Goal: Transaction & Acquisition: Purchase product/service

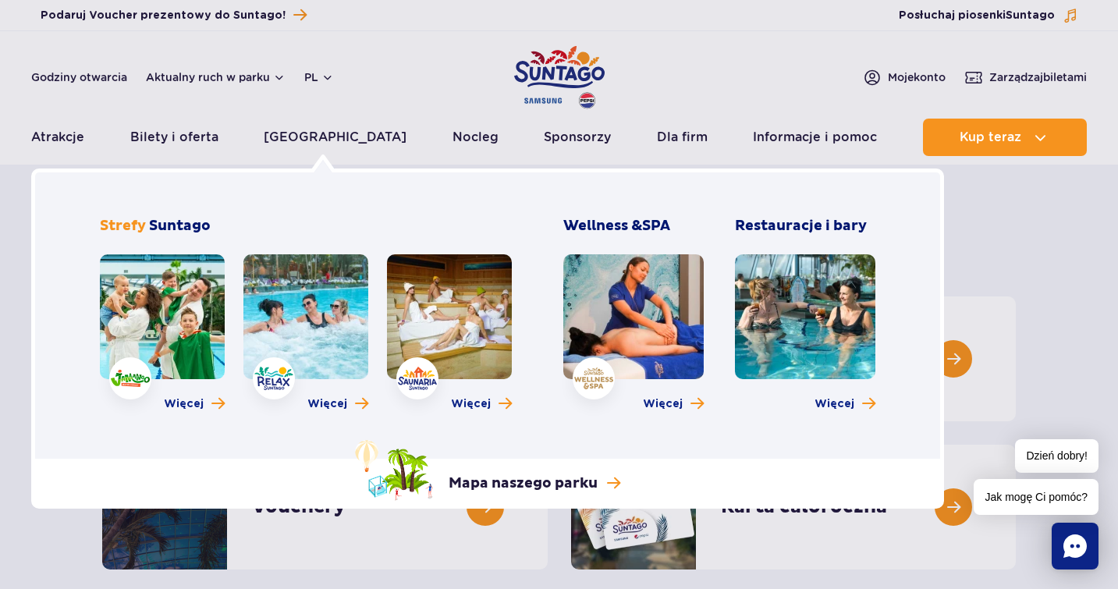
click at [174, 316] on link at bounding box center [162, 316] width 125 height 125
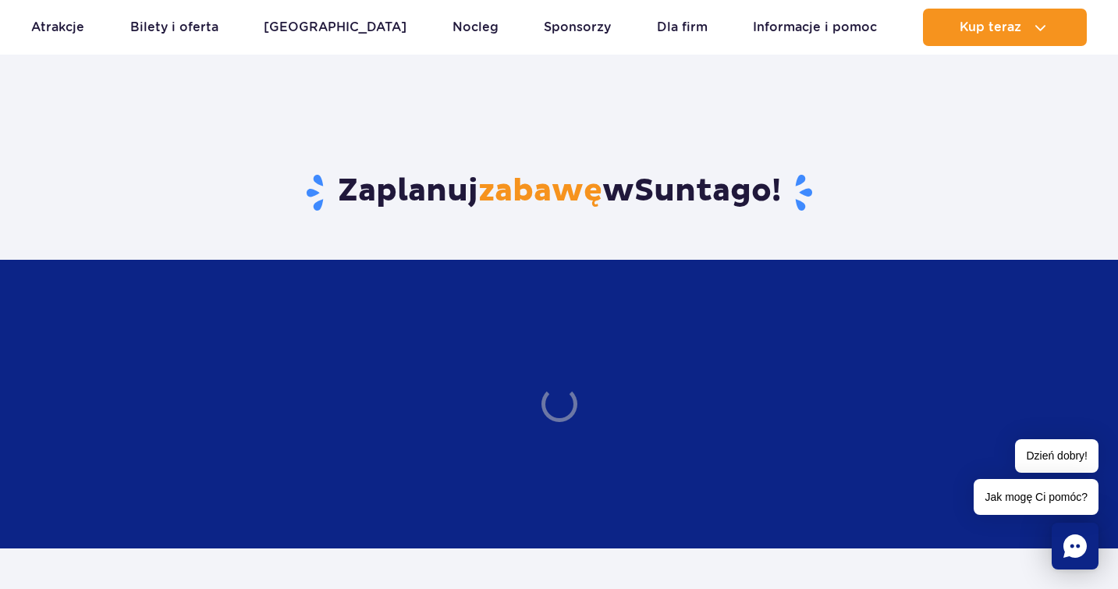
scroll to position [2630, 0]
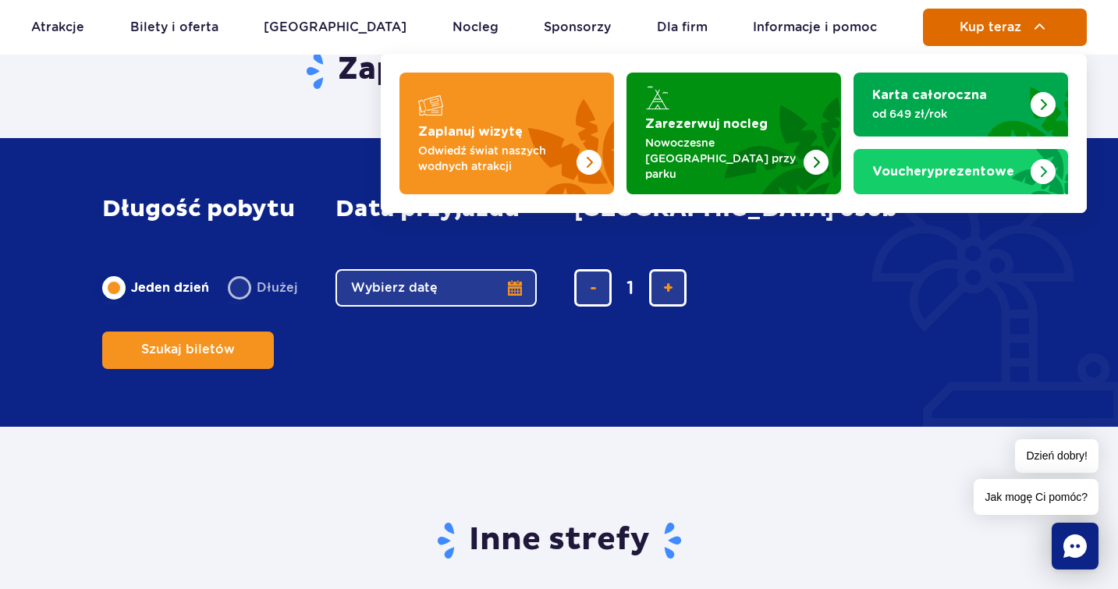
click at [987, 33] on span "Kup teraz" at bounding box center [991, 27] width 62 height 14
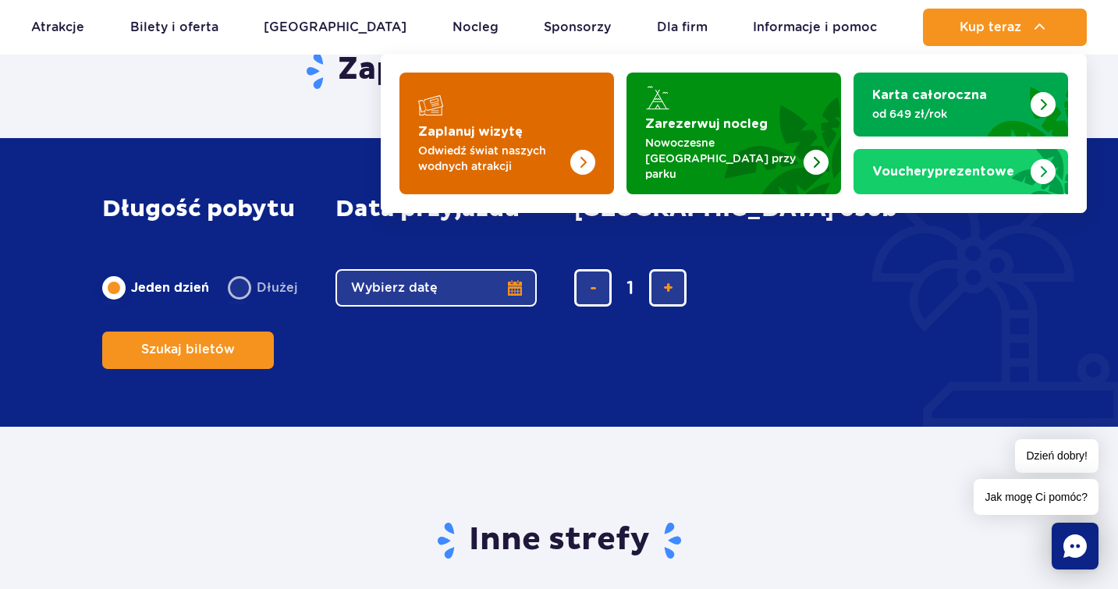
click at [554, 143] on p "Odwiedź świat naszych wodnych atrakcji" at bounding box center [494, 158] width 152 height 31
click at [527, 144] on p "Odwiedź świat naszych wodnych atrakcji" at bounding box center [494, 158] width 152 height 31
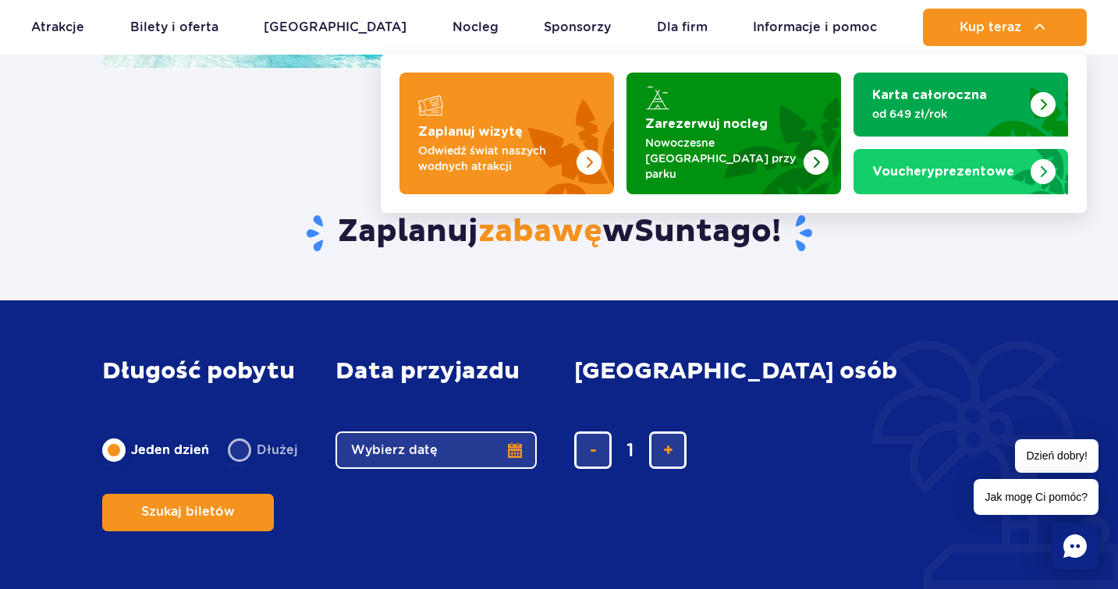
scroll to position [2435, 0]
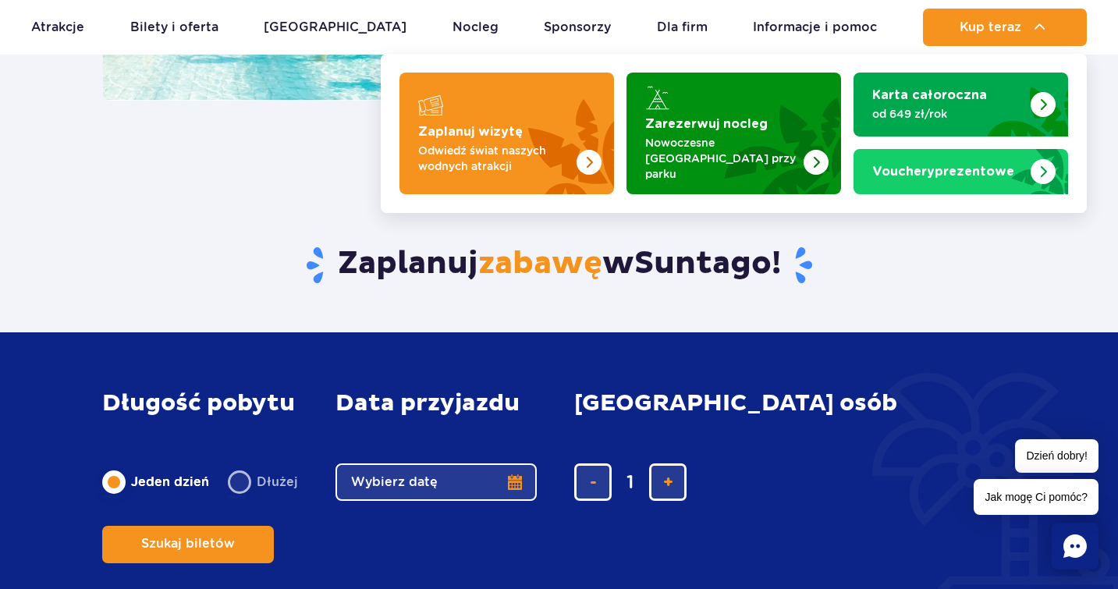
click at [252, 151] on div "Zaplanuj zabawę w Suntago !" at bounding box center [559, 241] width 937 height 181
click at [1054, 30] on button "Kup teraz" at bounding box center [1005, 27] width 164 height 37
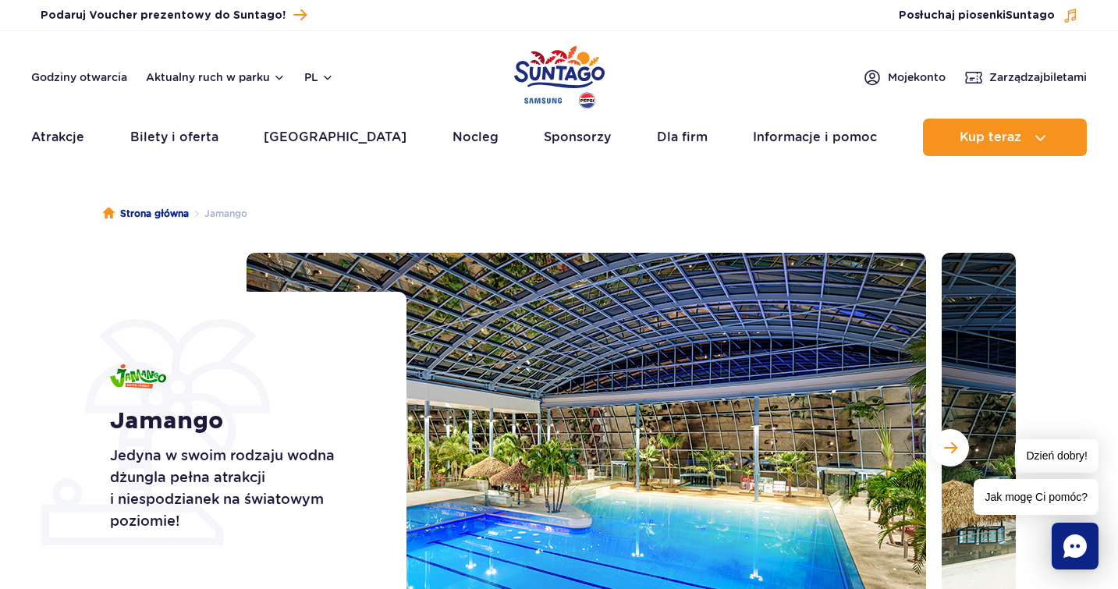
scroll to position [0, 0]
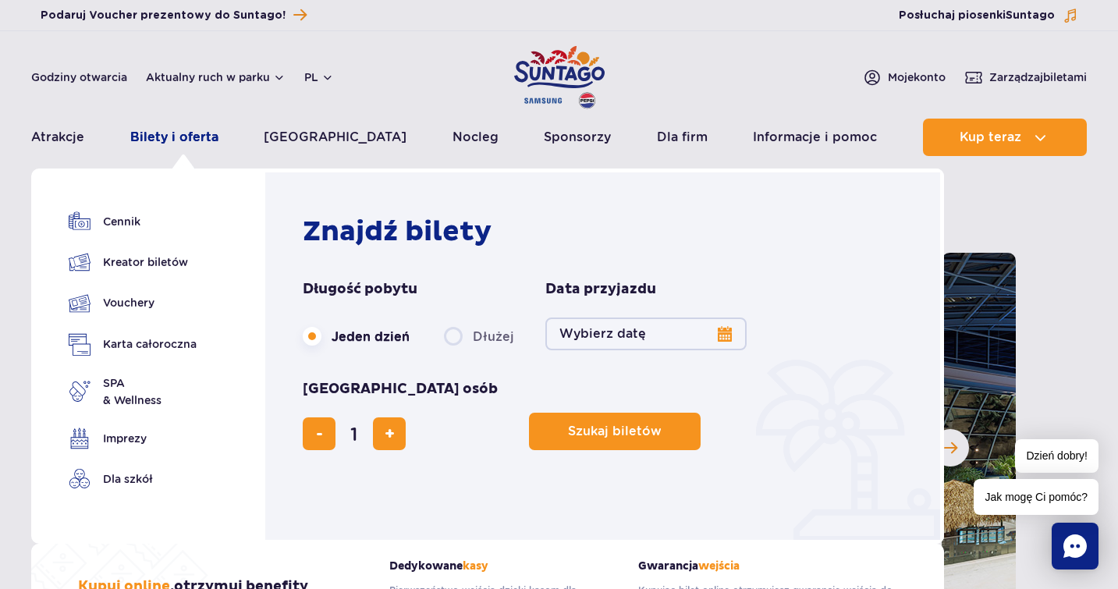
click at [177, 141] on link "Bilety i oferta" at bounding box center [174, 137] width 88 height 37
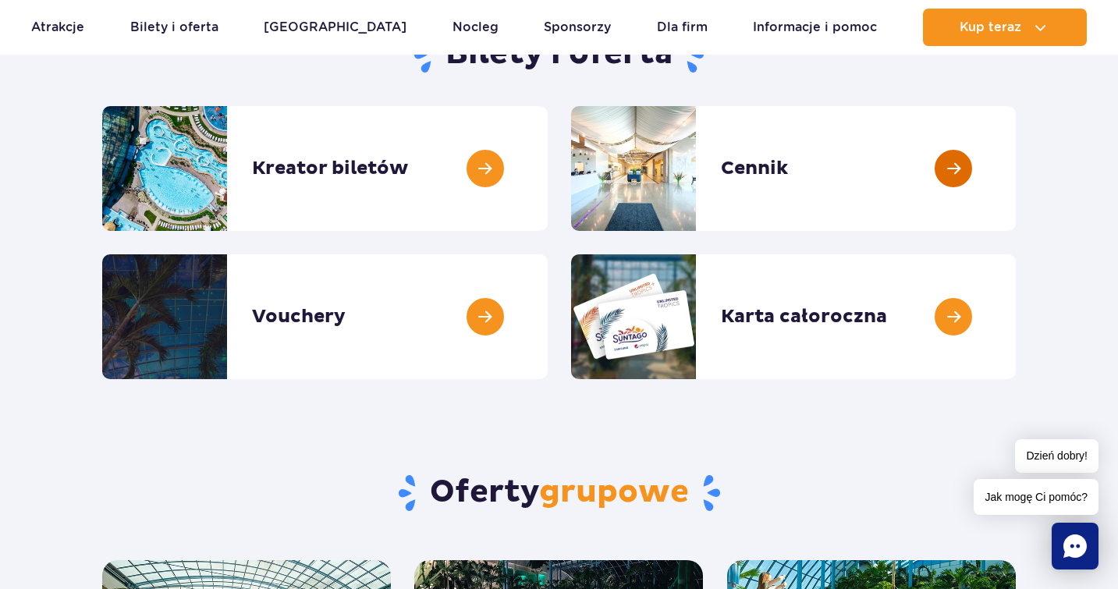
scroll to position [193, 0]
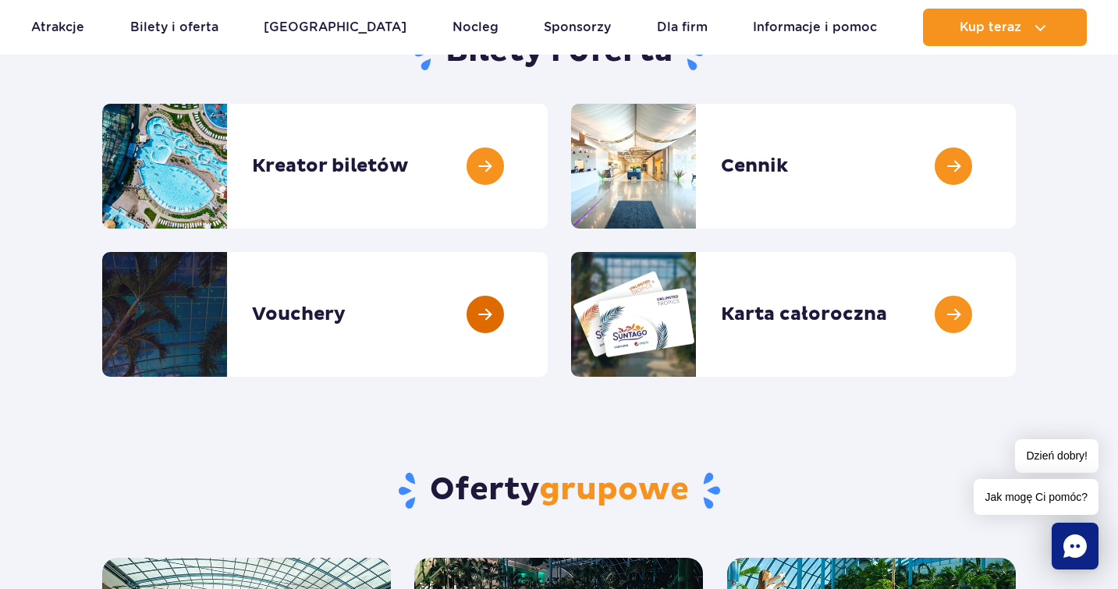
click at [548, 323] on link at bounding box center [548, 314] width 0 height 125
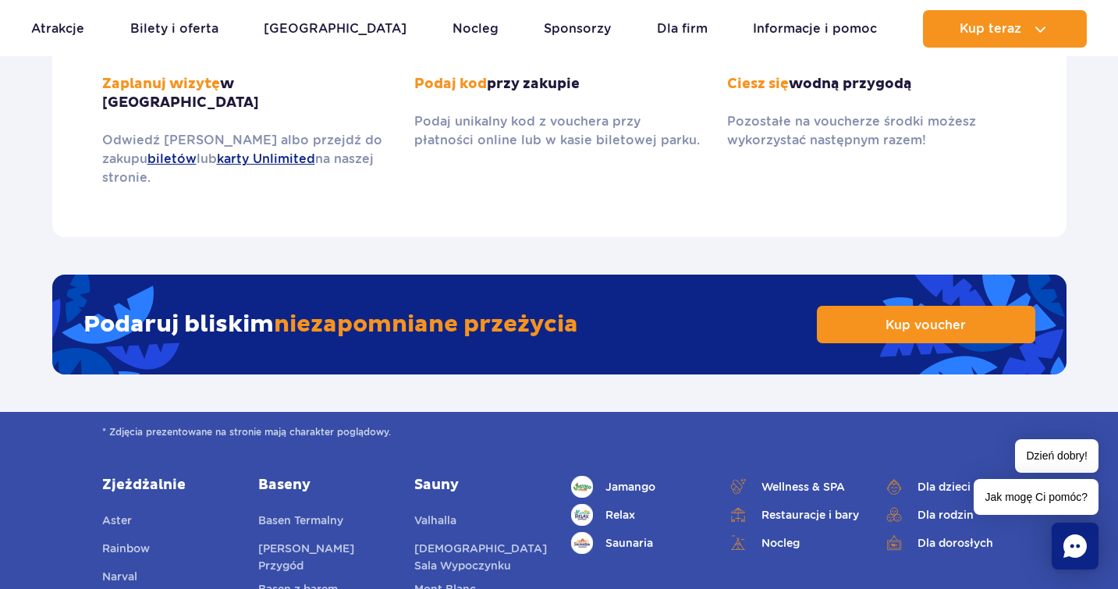
scroll to position [2421, 0]
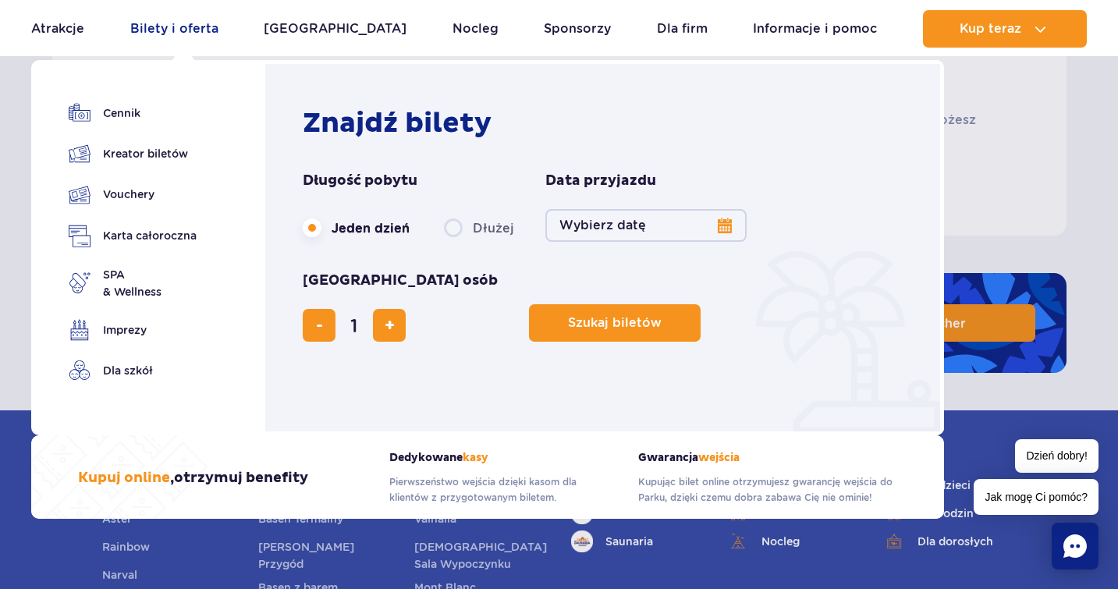
click at [182, 12] on link "Bilety i oferta" at bounding box center [174, 28] width 88 height 37
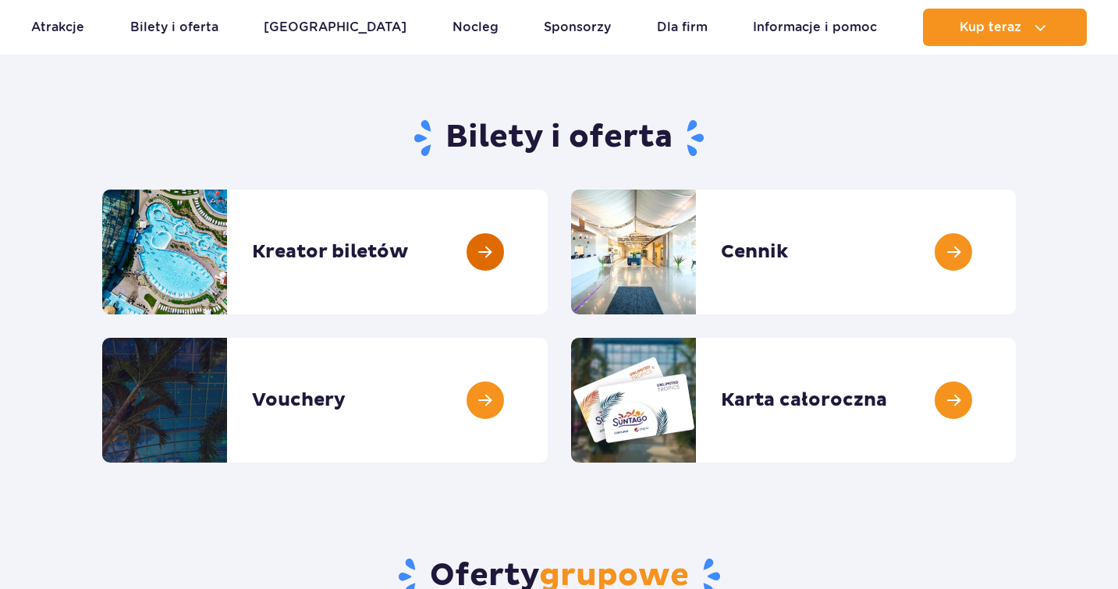
scroll to position [113, 0]
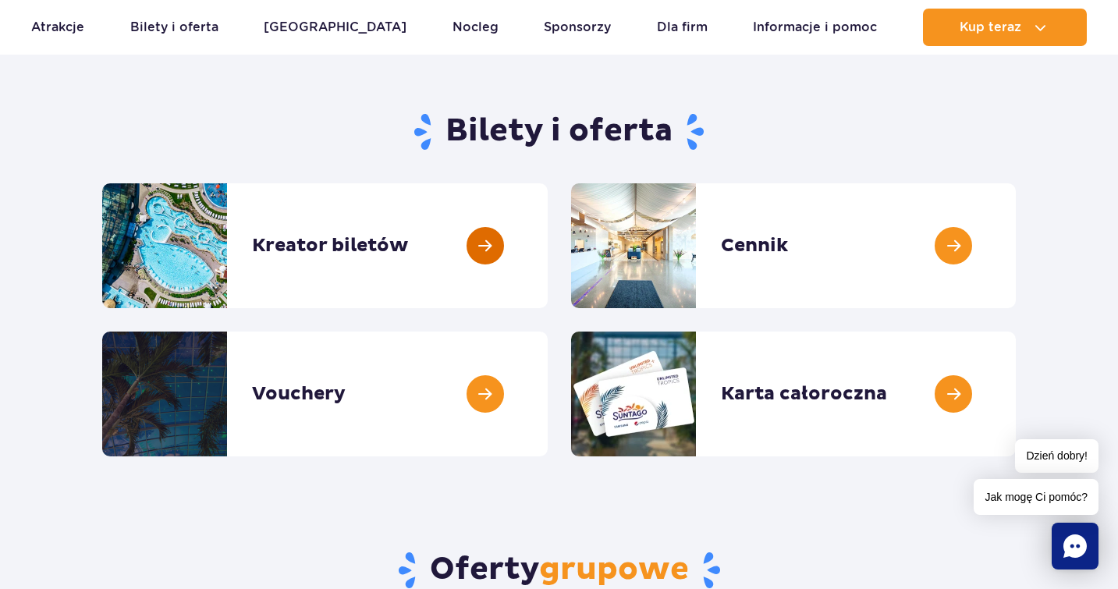
click at [548, 281] on link at bounding box center [548, 245] width 0 height 125
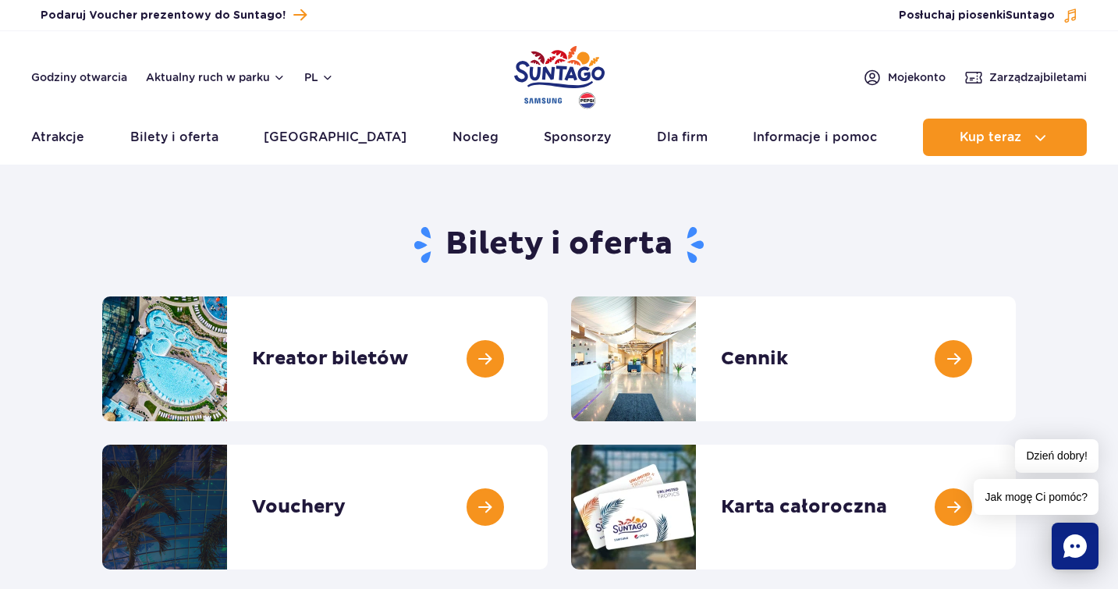
scroll to position [0, 0]
click at [530, 68] on img "Park of Poland" at bounding box center [559, 77] width 91 height 72
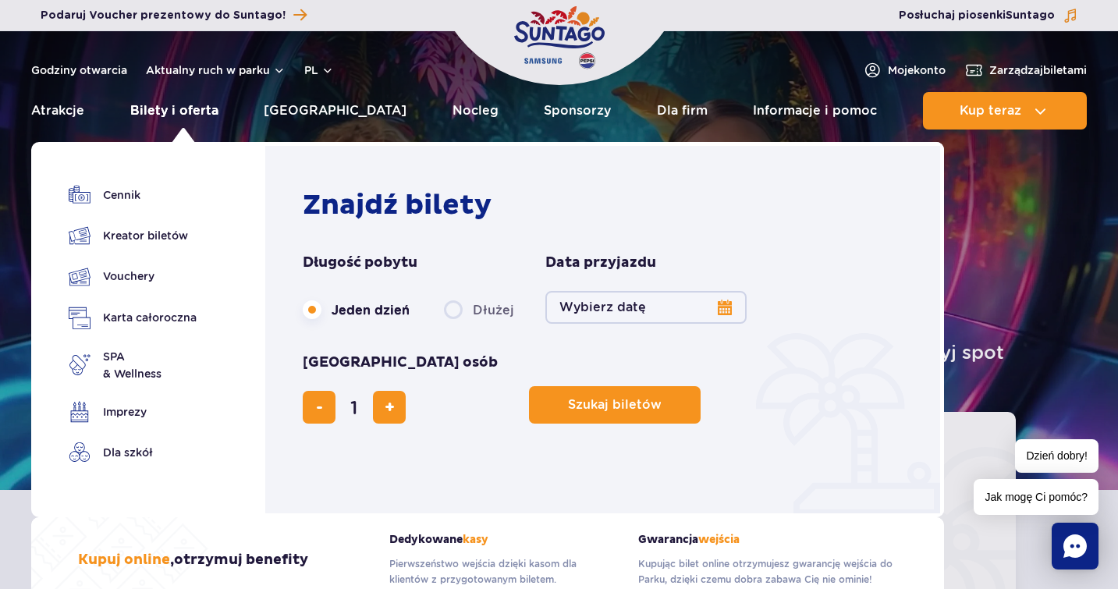
click at [184, 107] on link "Bilety i oferta" at bounding box center [174, 110] width 88 height 37
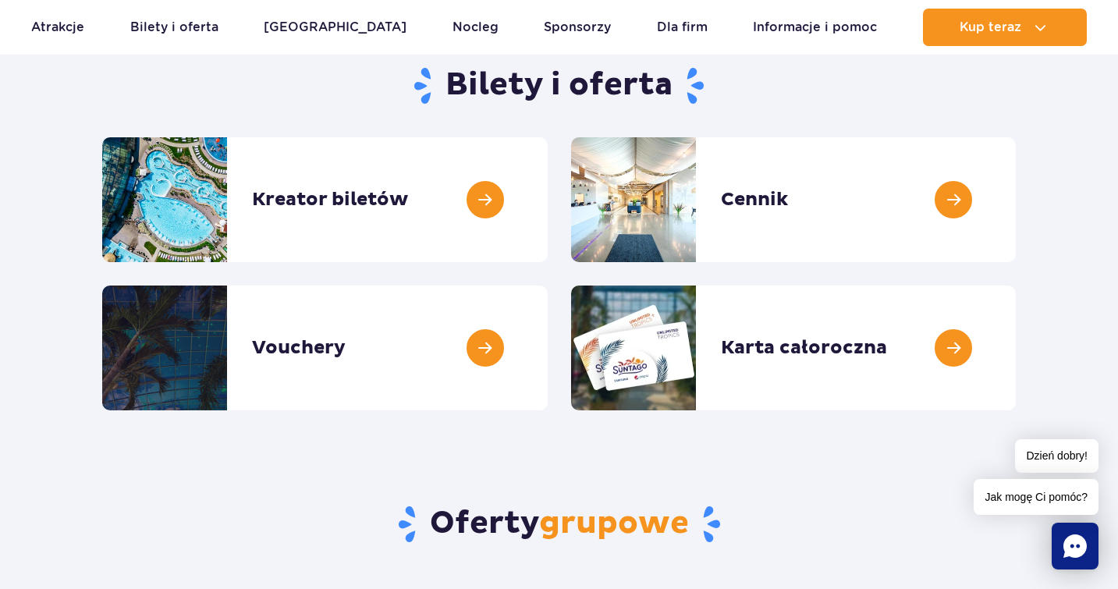
scroll to position [161, 0]
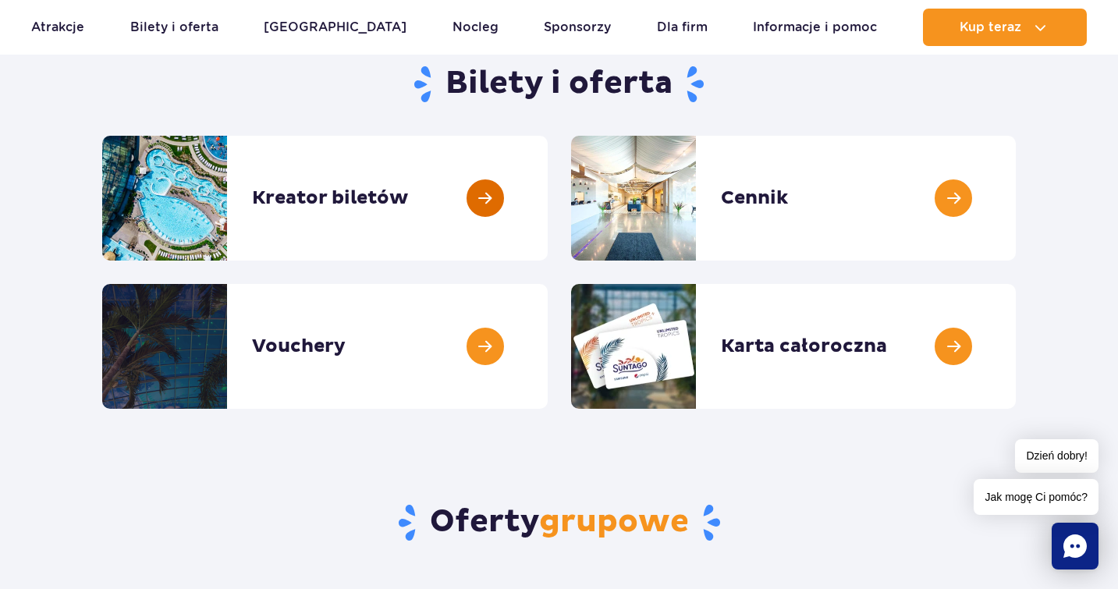
click at [548, 205] on link at bounding box center [548, 198] width 0 height 125
click at [1016, 245] on link at bounding box center [1016, 198] width 0 height 125
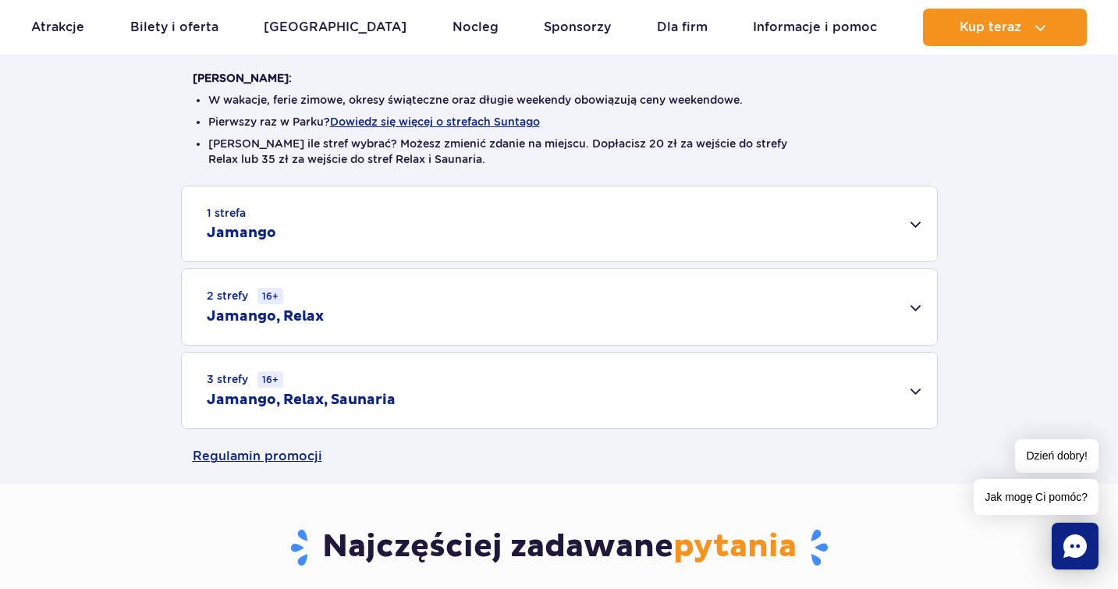
scroll to position [468, 0]
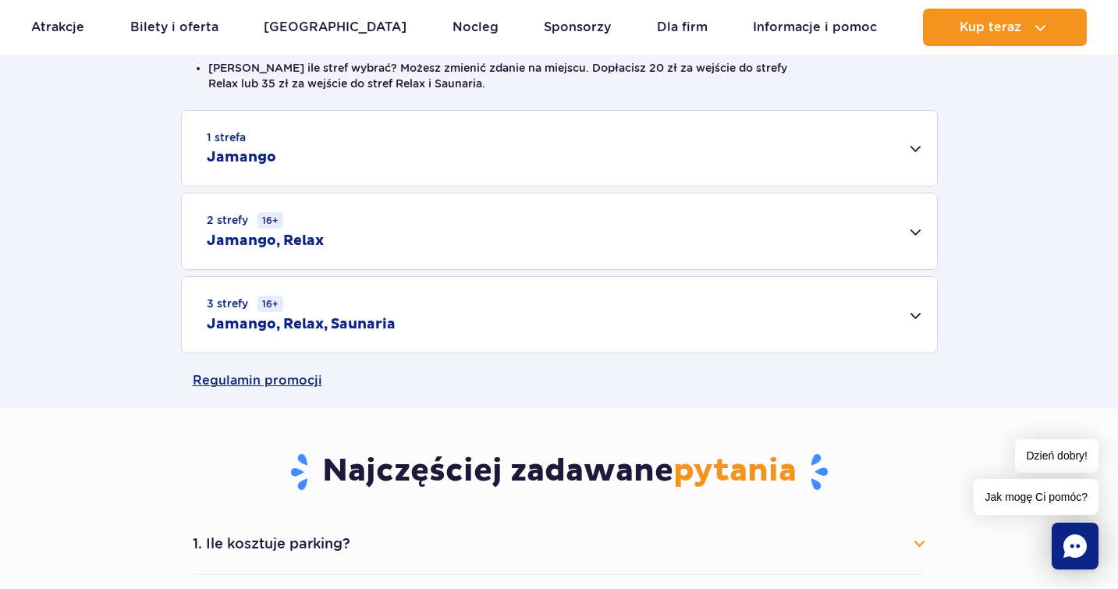
click at [422, 329] on div "3 strefy 16+ Jamango, Relax, Saunaria" at bounding box center [560, 315] width 756 height 76
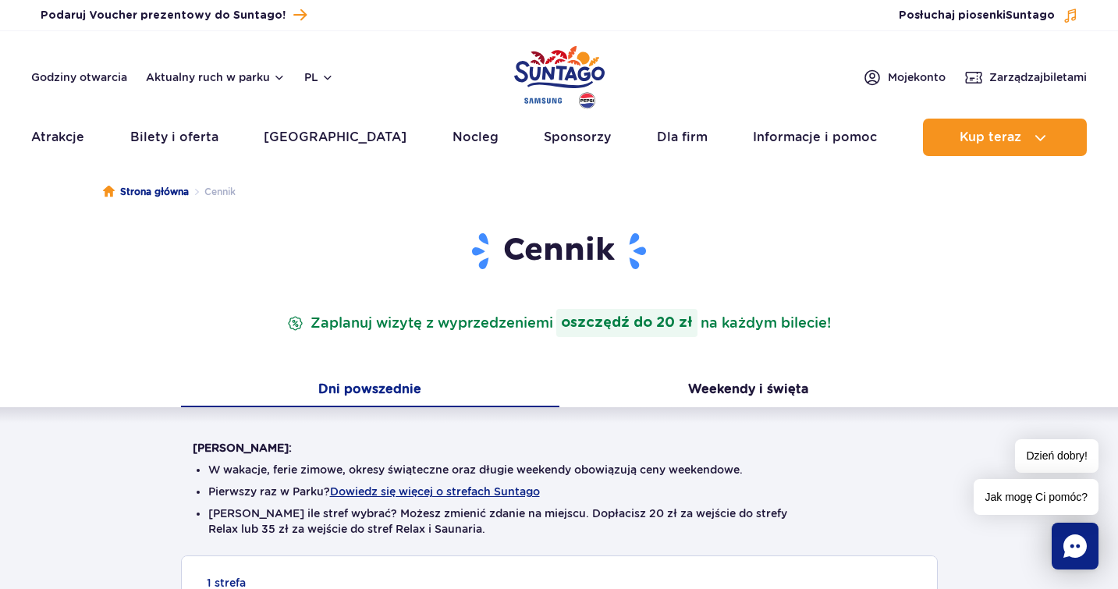
scroll to position [0, 0]
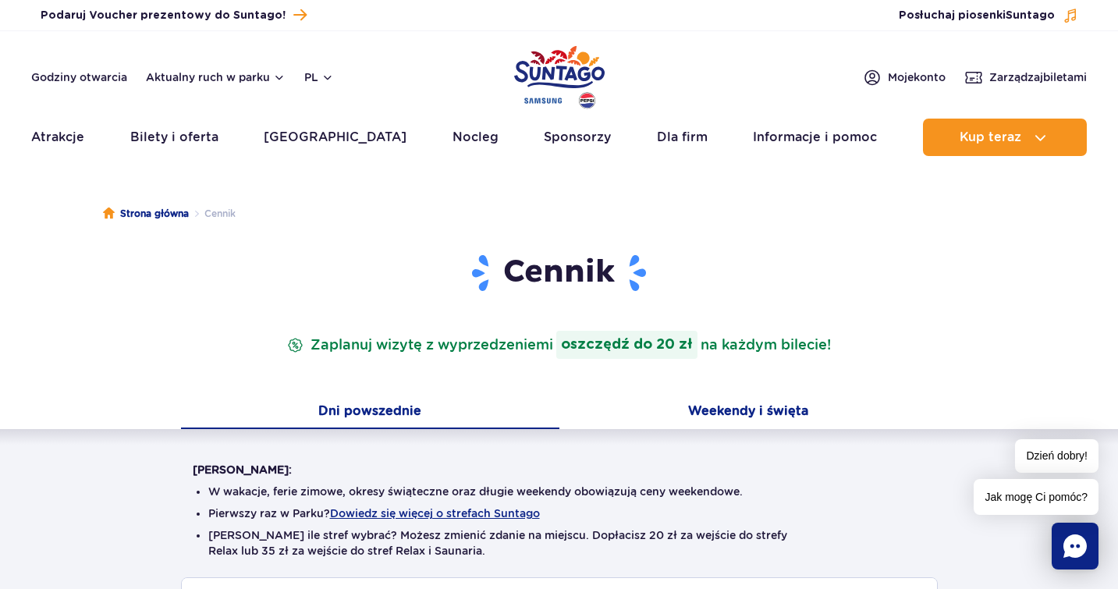
click at [688, 417] on button "Weekendy i święta" at bounding box center [749, 413] width 379 height 33
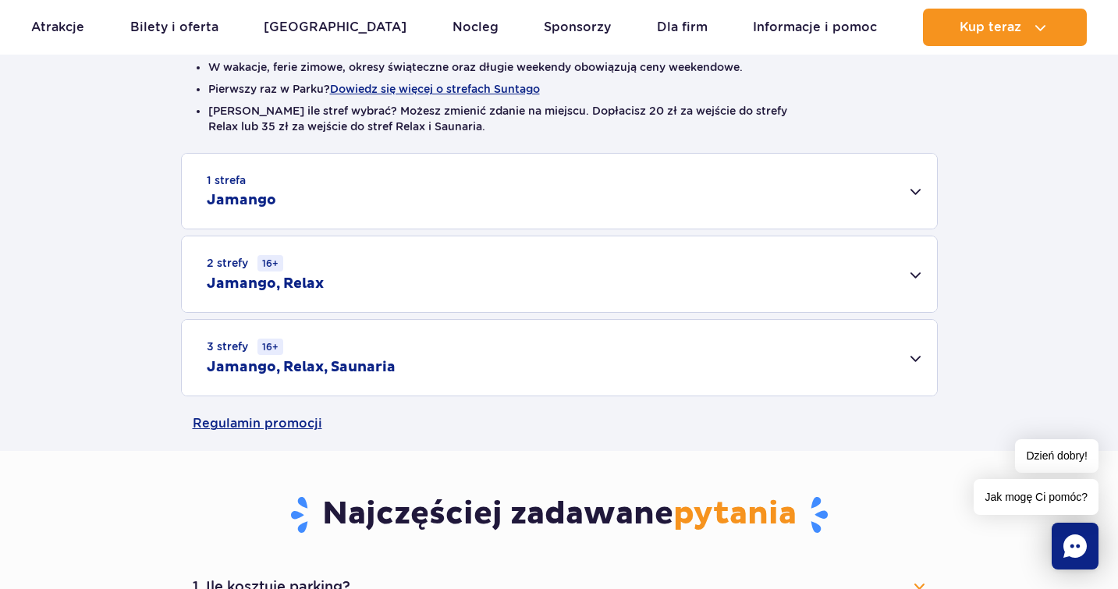
scroll to position [426, 0]
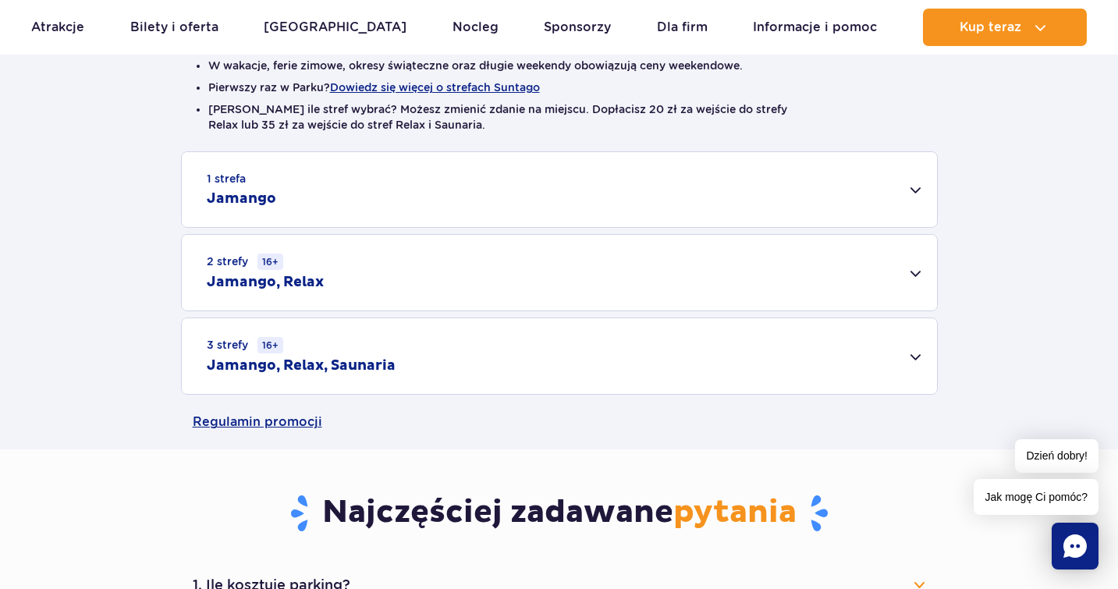
click at [399, 353] on div "3 strefy 16+ Jamango, Relax, Saunaria" at bounding box center [560, 356] width 756 height 76
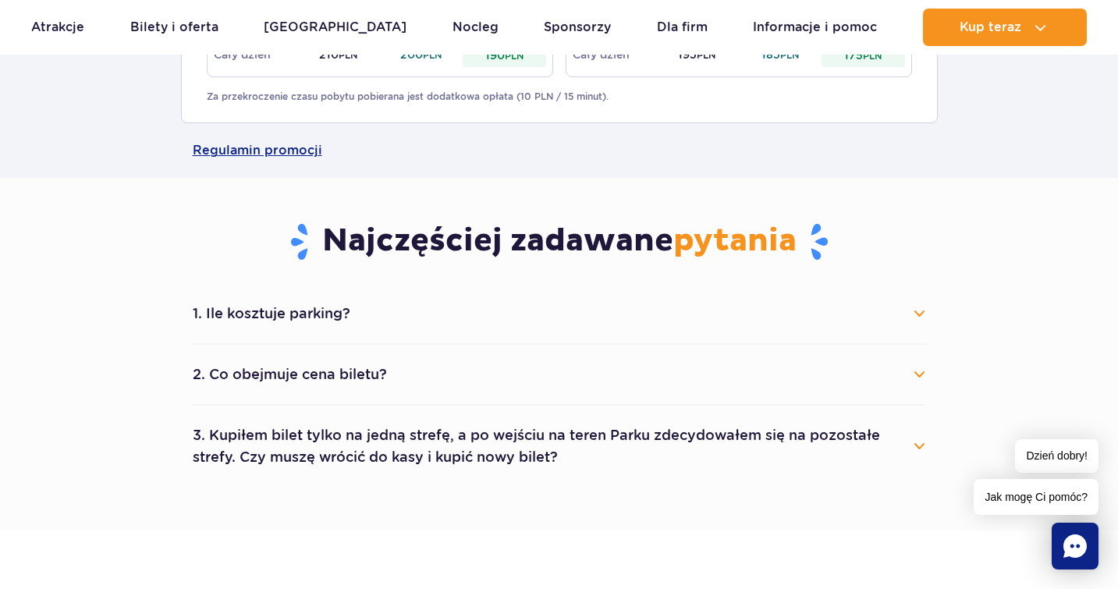
scroll to position [1026, 0]
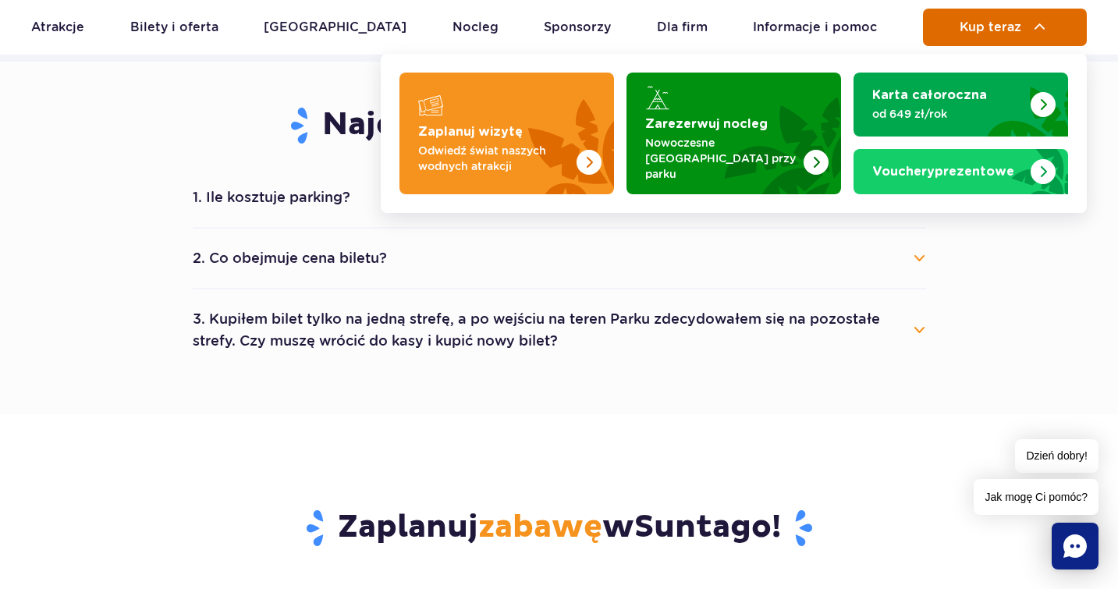
click at [1008, 31] on span "Kup teraz" at bounding box center [991, 27] width 62 height 14
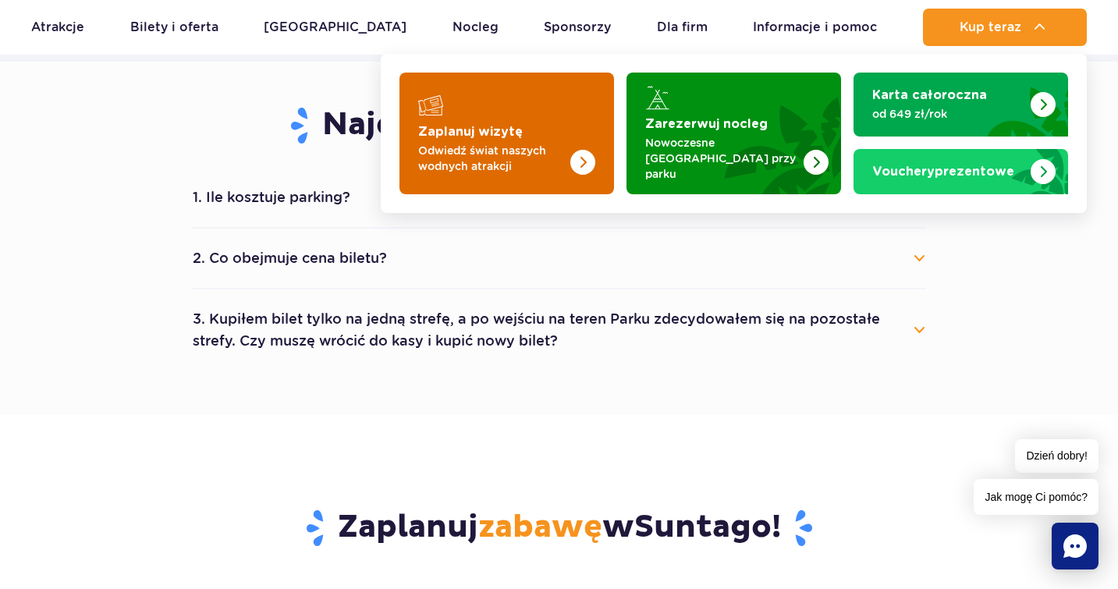
click at [584, 150] on img "Zaplanuj wizytę" at bounding box center [583, 162] width 25 height 25
